Goal: Find specific page/section: Find specific page/section

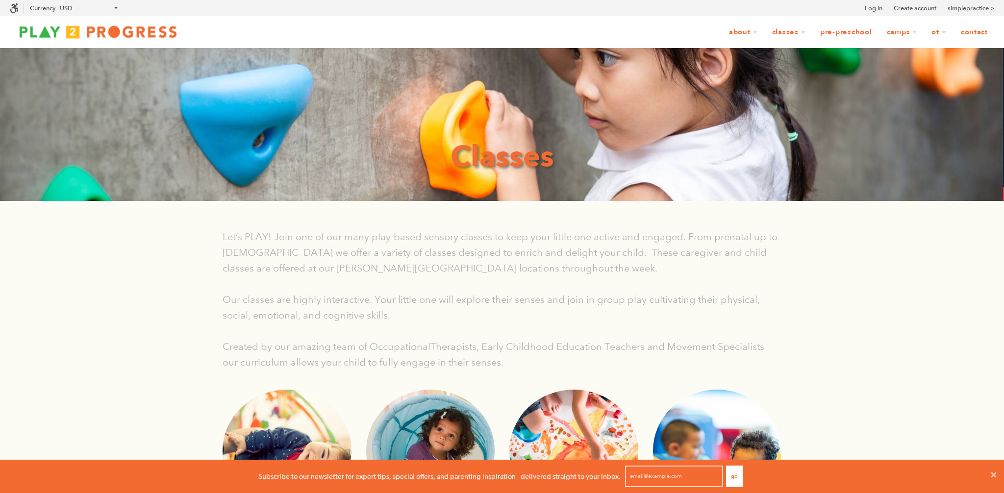
scroll to position [0, 0]
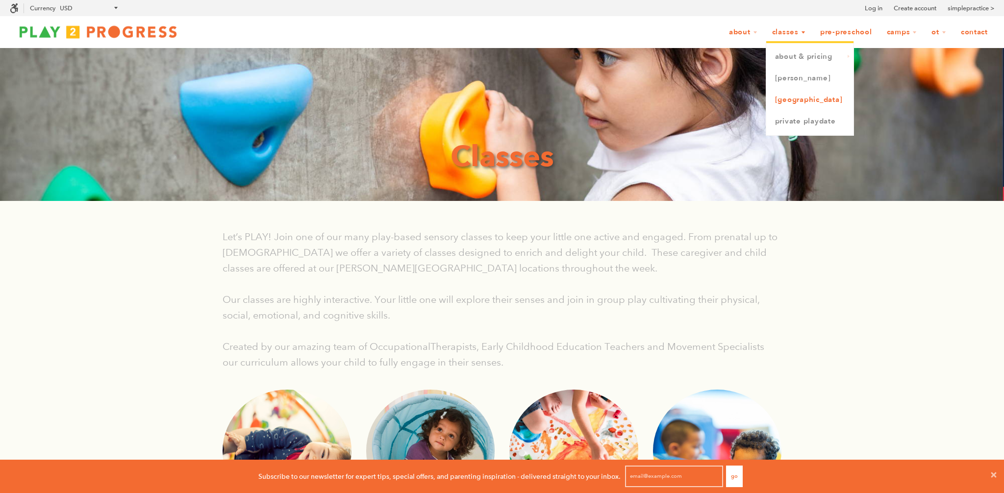
click at [798, 104] on link "[GEOGRAPHIC_DATA]" at bounding box center [809, 100] width 87 height 22
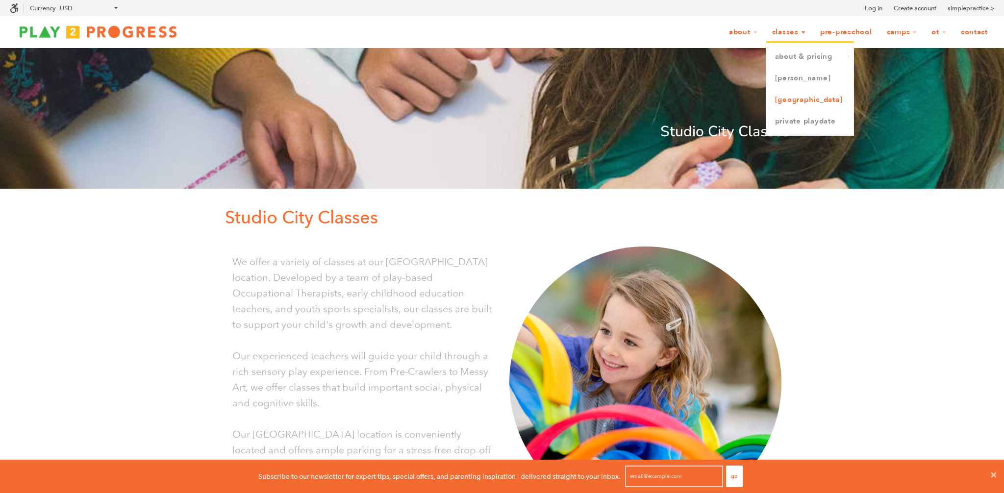
click at [806, 99] on link "[GEOGRAPHIC_DATA]" at bounding box center [809, 100] width 87 height 22
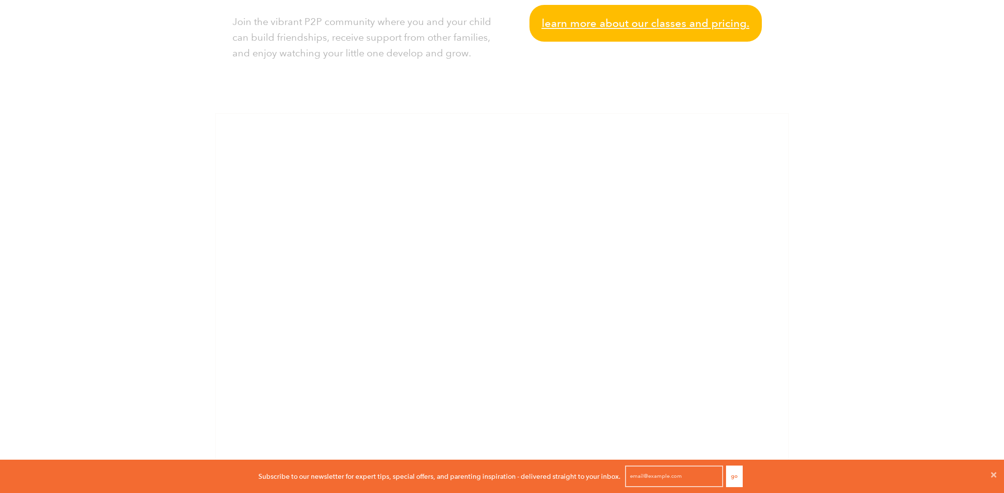
scroll to position [599, 0]
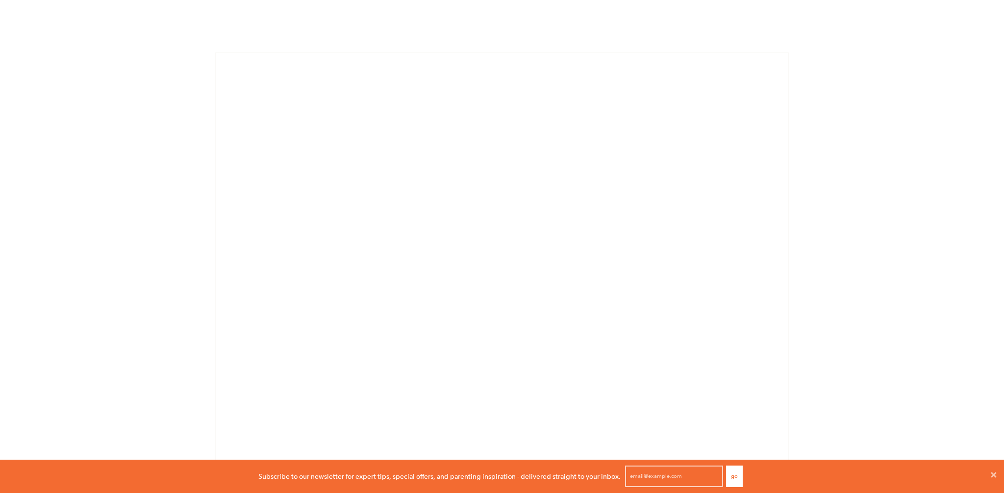
click at [866, 202] on div "Studio City Classes Studio City Classes We offer a variety of classes at our St…" at bounding box center [502, 492] width 1004 height 2437
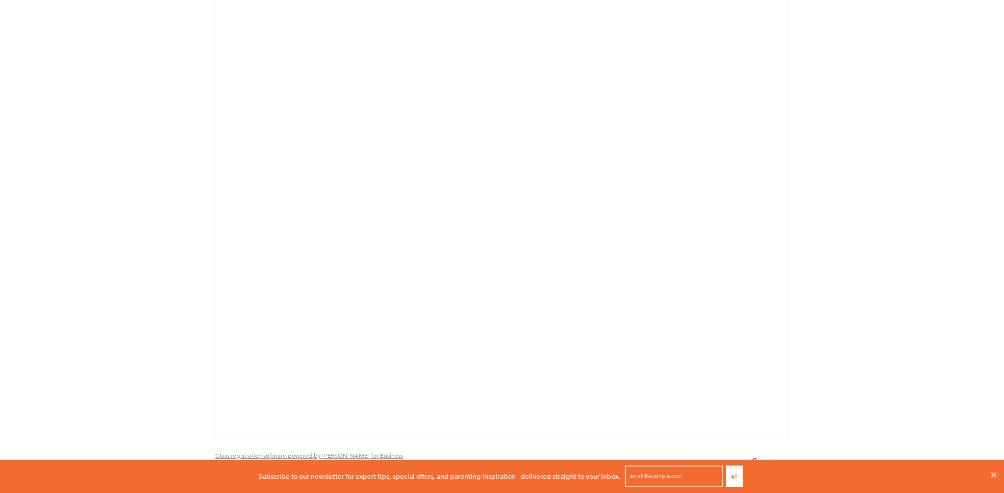
scroll to position [0, 0]
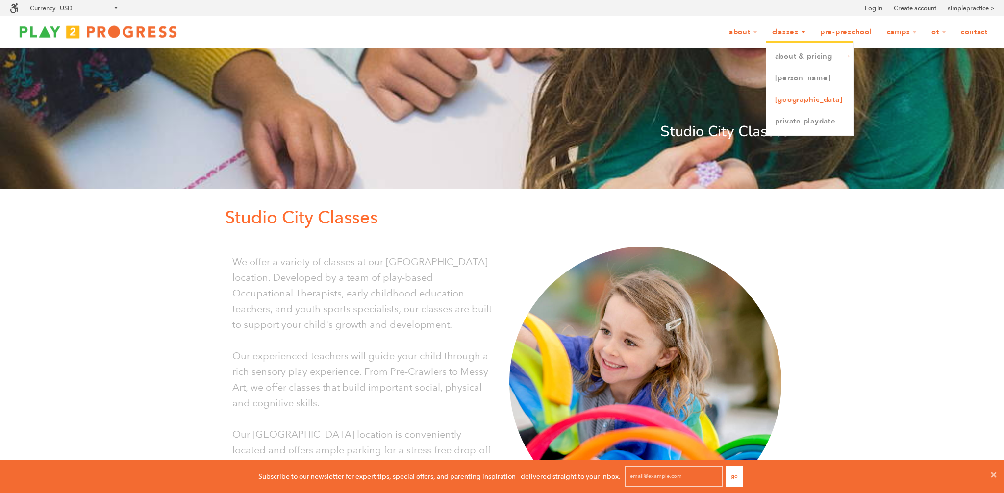
click at [798, 98] on link "[GEOGRAPHIC_DATA]" at bounding box center [809, 100] width 87 height 22
click at [799, 98] on link "[GEOGRAPHIC_DATA]" at bounding box center [809, 100] width 87 height 22
click at [800, 103] on link "[GEOGRAPHIC_DATA]" at bounding box center [809, 100] width 87 height 22
click at [813, 100] on link "[GEOGRAPHIC_DATA]" at bounding box center [809, 100] width 87 height 22
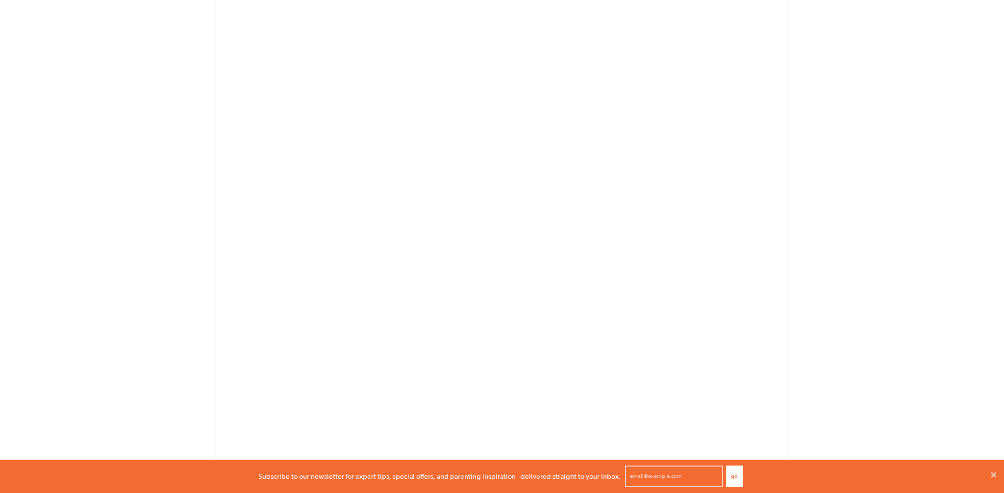
scroll to position [866, 0]
